Goal: Information Seeking & Learning: Learn about a topic

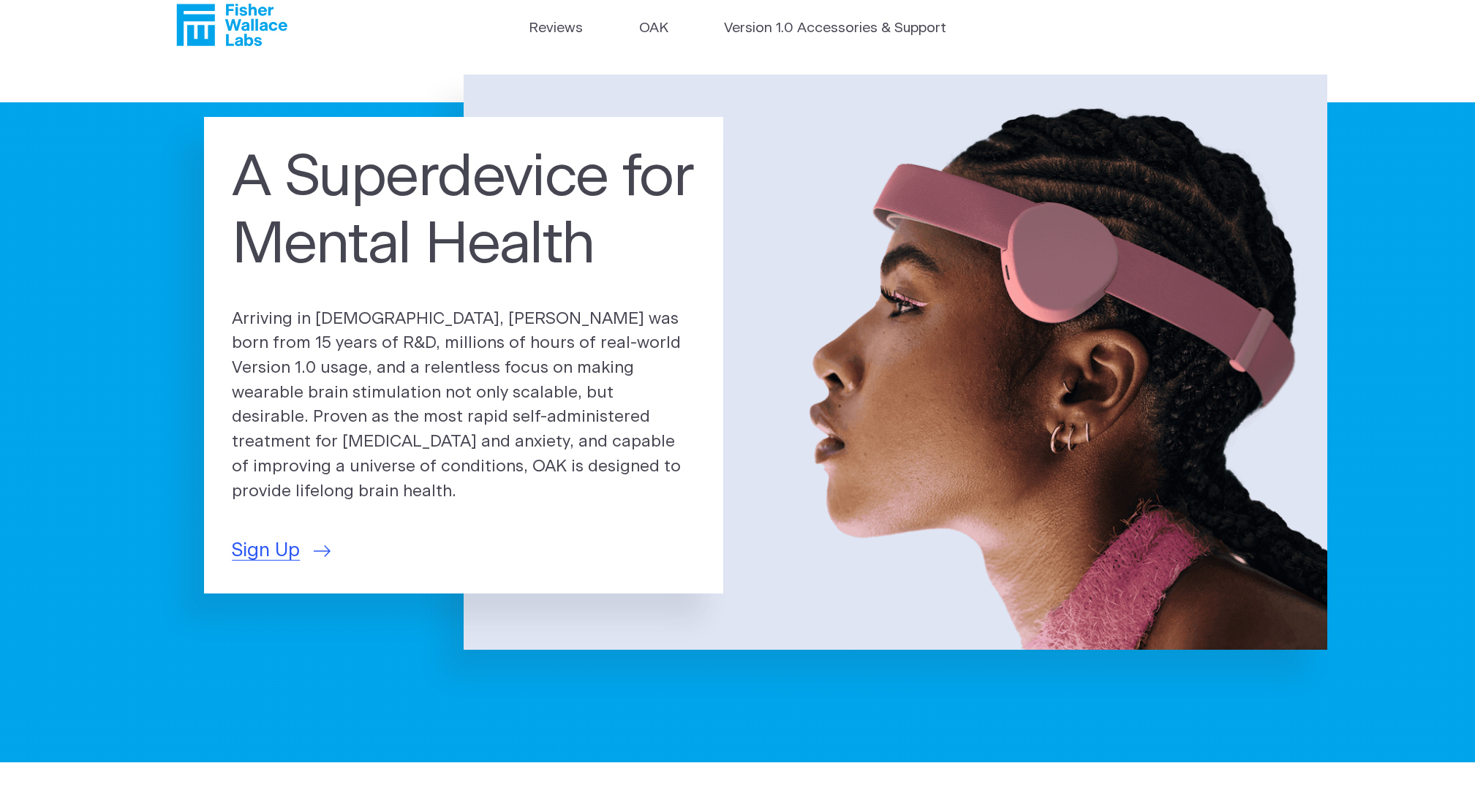
scroll to position [24, 0]
click at [328, 397] on p "Arriving in [DEMOGRAPHIC_DATA], [PERSON_NAME] was born from 15 years of R&D, mi…" at bounding box center [463, 406] width 464 height 198
click at [546, 26] on link "Reviews" at bounding box center [556, 29] width 54 height 21
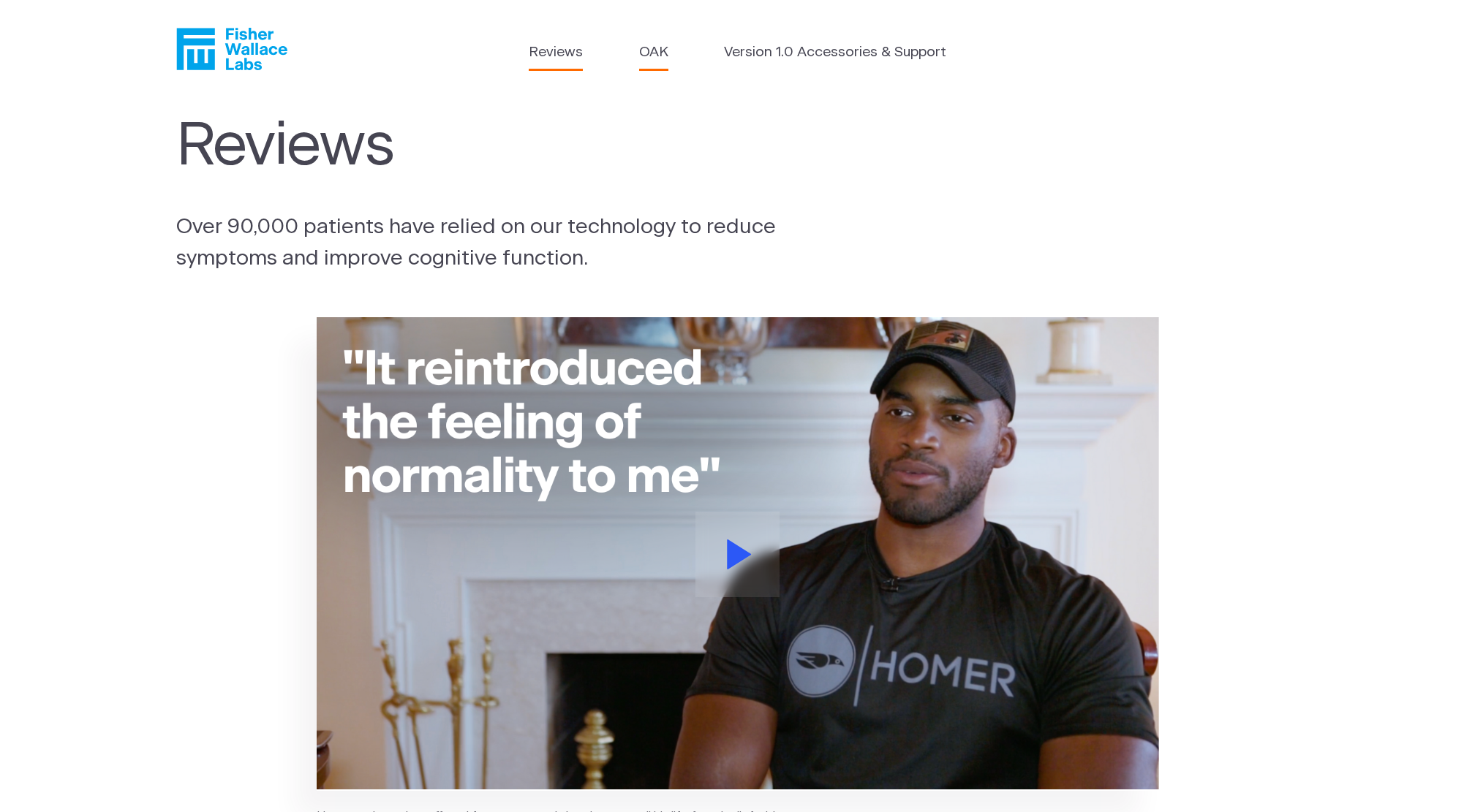
click at [641, 53] on link "OAK" at bounding box center [653, 52] width 29 height 21
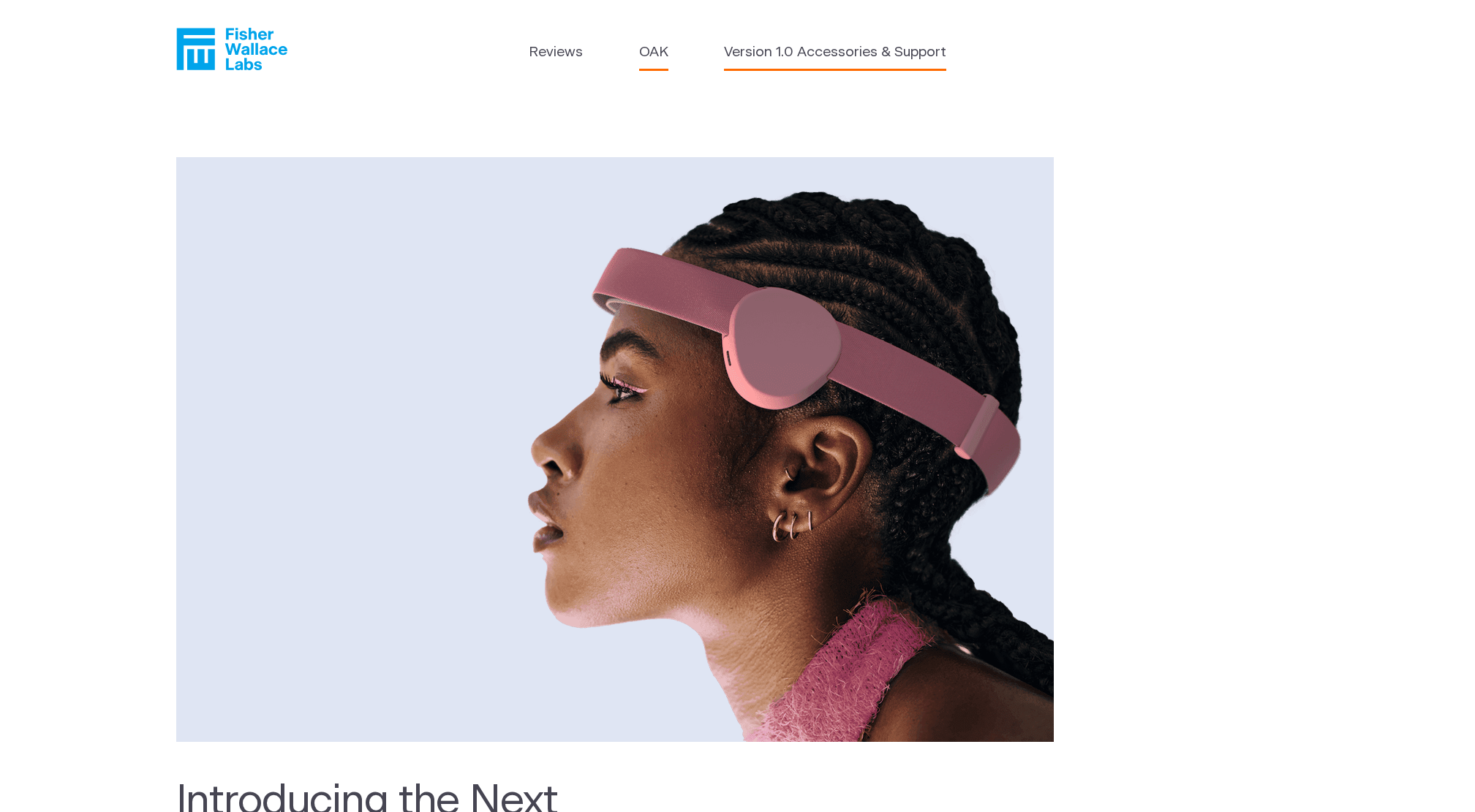
click at [796, 58] on link "Version 1.0 Accessories & Support" at bounding box center [835, 52] width 222 height 21
click at [238, 52] on icon "Fisher Wallace" at bounding box center [236, 49] width 100 height 42
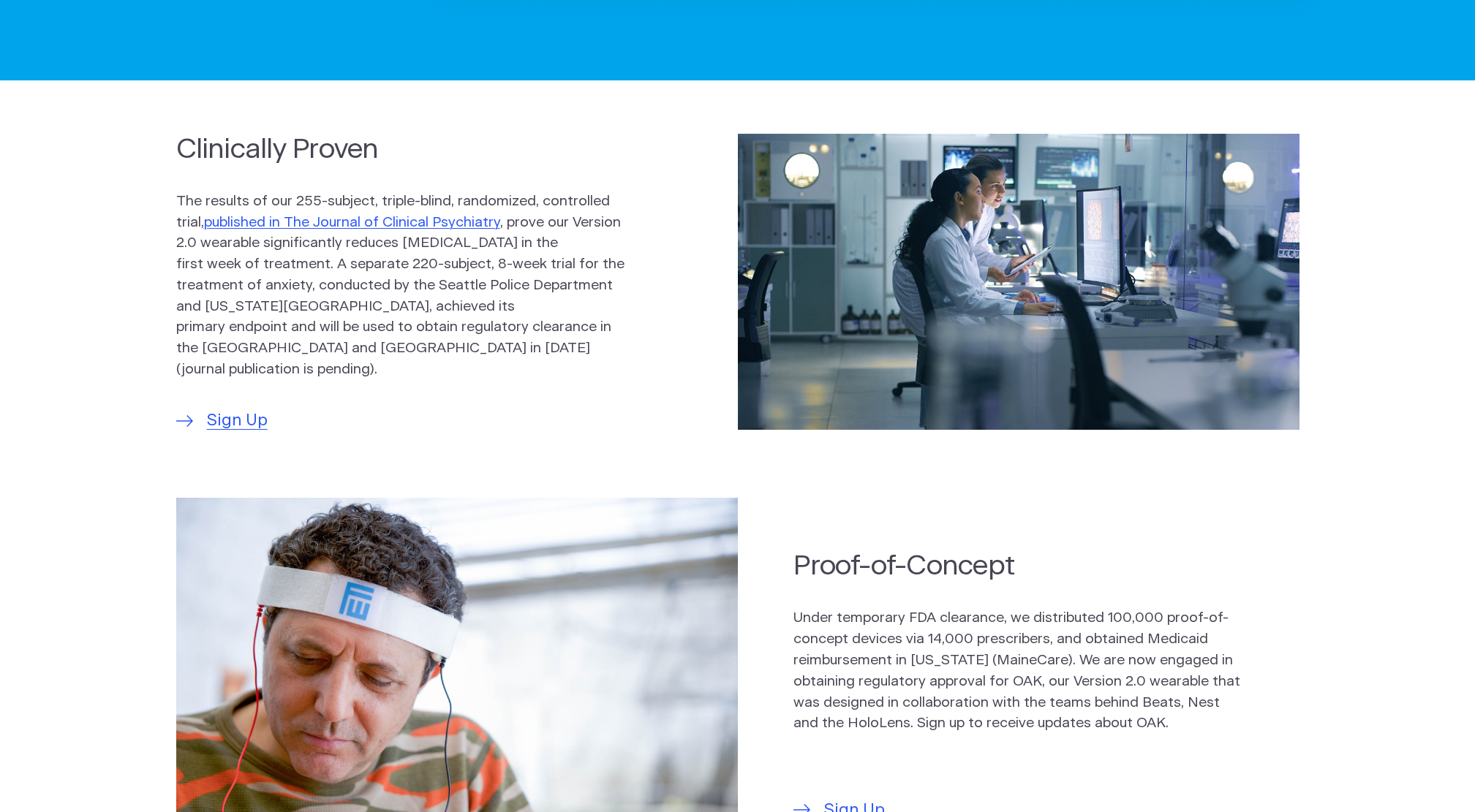
scroll to position [750, 0]
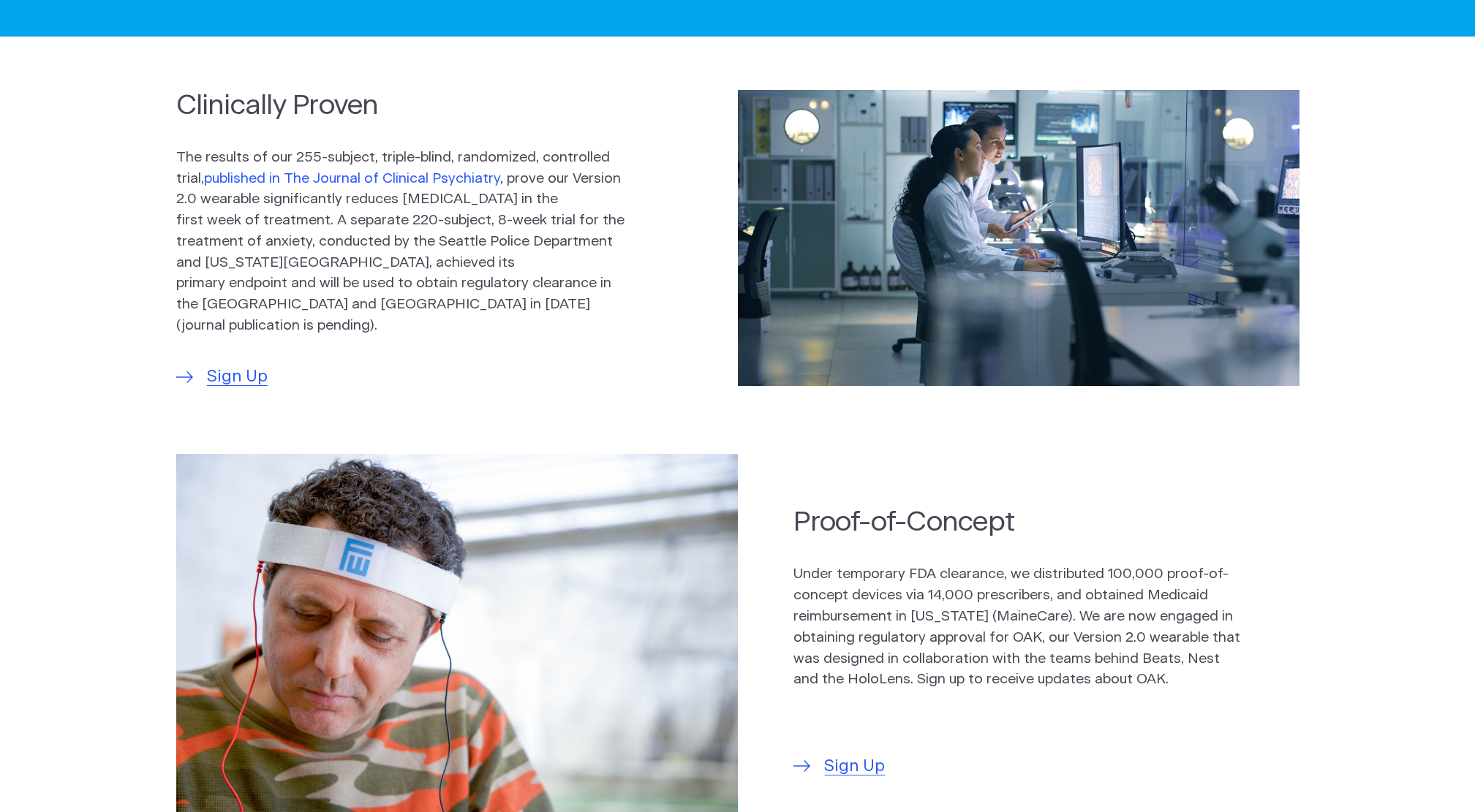
click at [333, 184] on link "published in The Journal of Clinical Psychiatry" at bounding box center [352, 178] width 296 height 14
